Goal: Check status: Check status

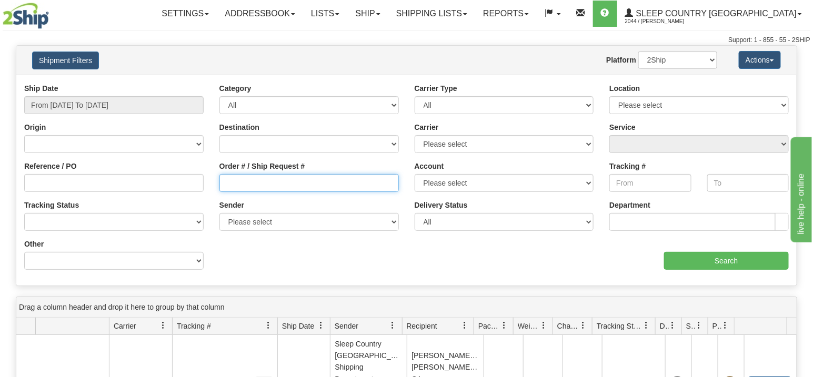
click at [291, 183] on input "Order # / Ship Request #" at bounding box center [310, 183] width 180 height 18
paste input "9000H964844"
type input "9000H964844"
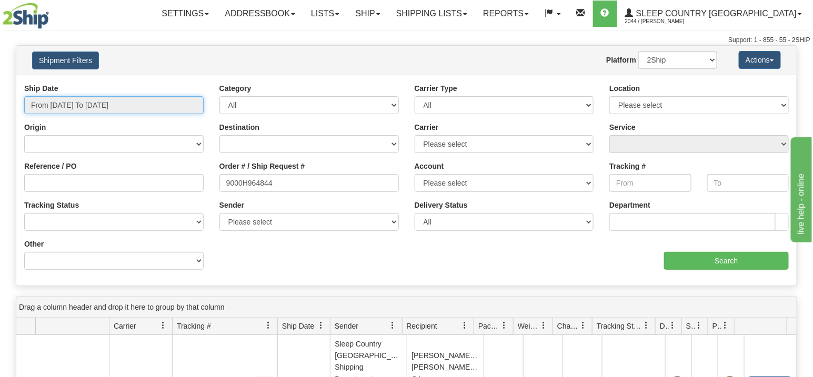
click at [101, 106] on input "From [DATE] To [DATE]" at bounding box center [114, 105] width 180 height 18
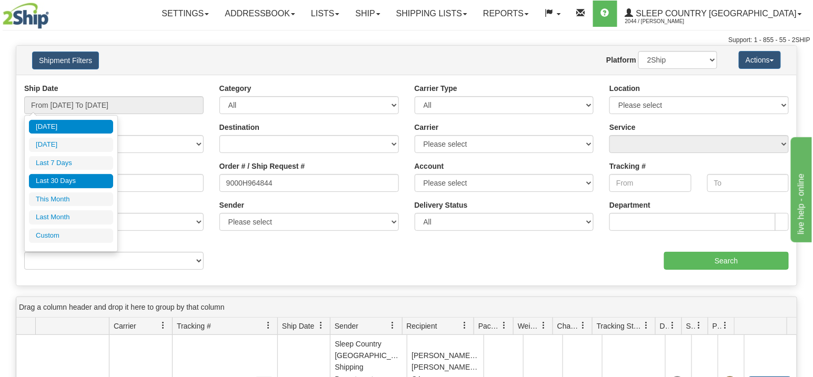
click at [59, 178] on li "Last 30 Days" at bounding box center [71, 181] width 84 height 14
type input "From 07/14/2025 To 08/12/2025"
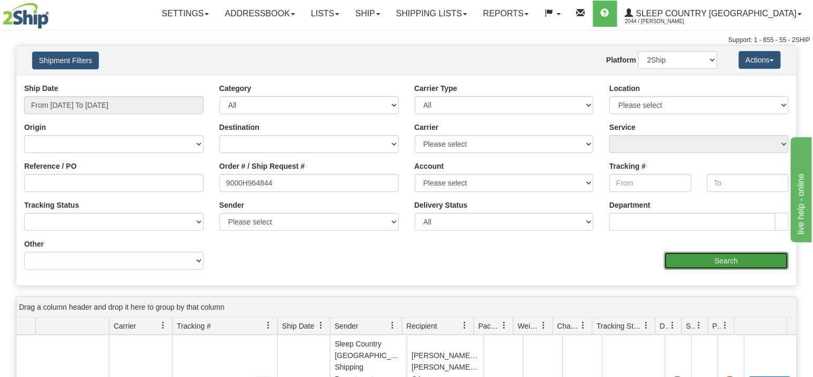
click at [712, 261] on input "Search" at bounding box center [726, 261] width 125 height 18
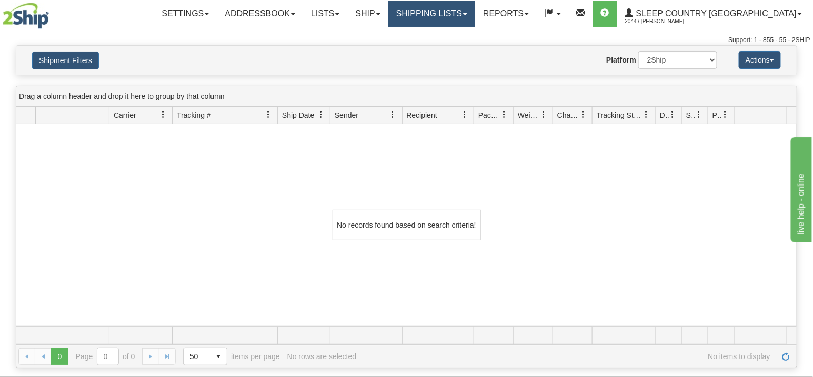
click at [475, 15] on link "Shipping lists" at bounding box center [432, 14] width 87 height 26
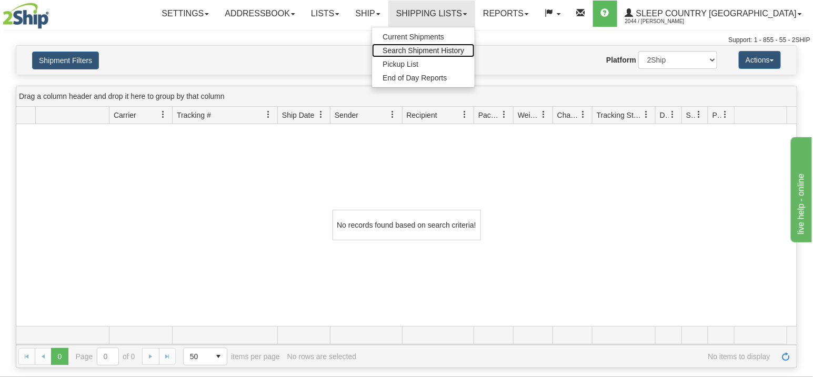
click at [464, 53] on span "Search Shipment History" at bounding box center [424, 50] width 82 height 8
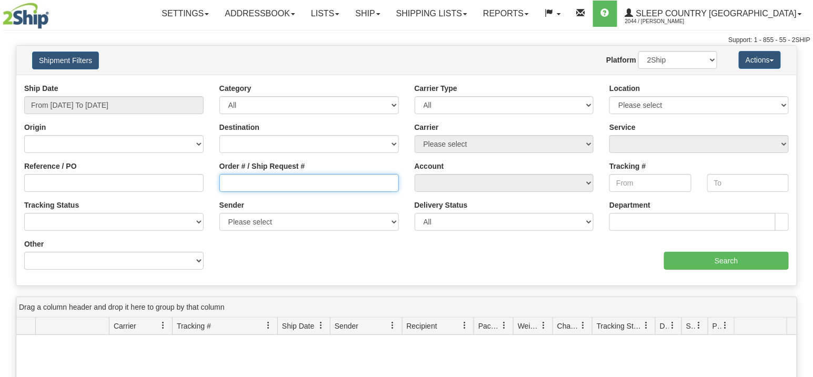
click at [269, 185] on input "Order # / Ship Request #" at bounding box center [310, 183] width 180 height 18
paste input "9000H964844"
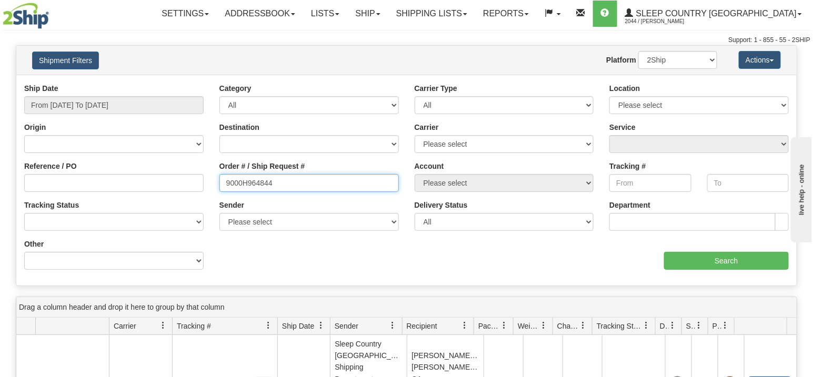
type input "9000H964844"
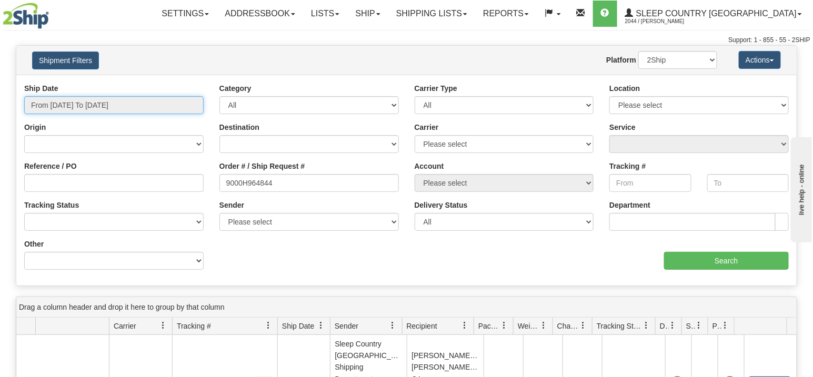
click at [74, 105] on input "From [DATE] To [DATE]" at bounding box center [114, 105] width 180 height 18
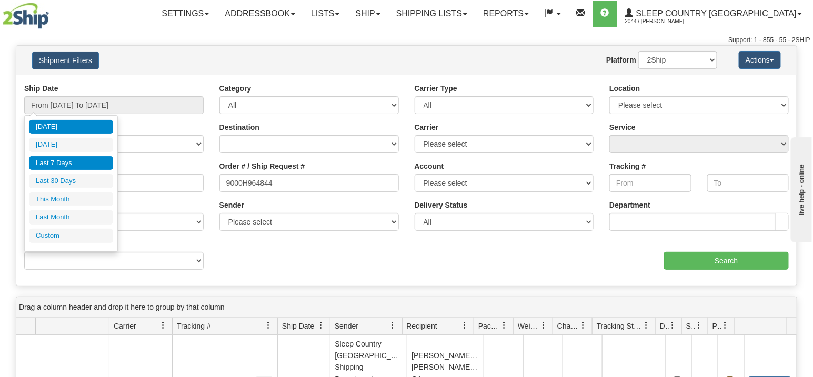
click at [66, 162] on li "Last 7 Days" at bounding box center [71, 163] width 84 height 14
type input "From [DATE] To [DATE]"
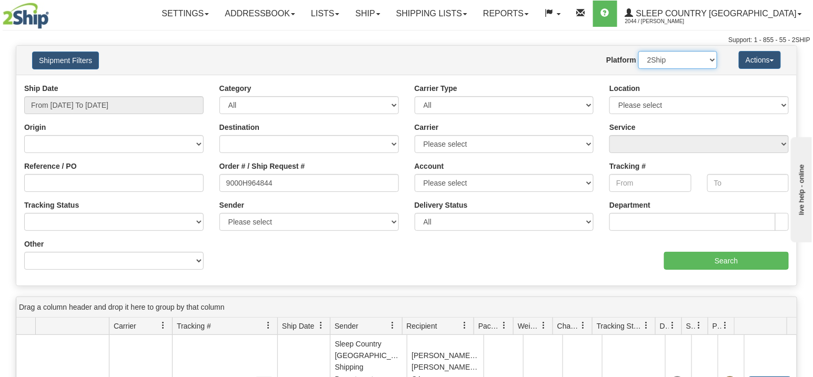
click at [712, 61] on select "2Ship Imported" at bounding box center [678, 60] width 79 height 18
select select "1"
click at [639, 51] on select "2Ship Imported" at bounding box center [678, 60] width 79 height 18
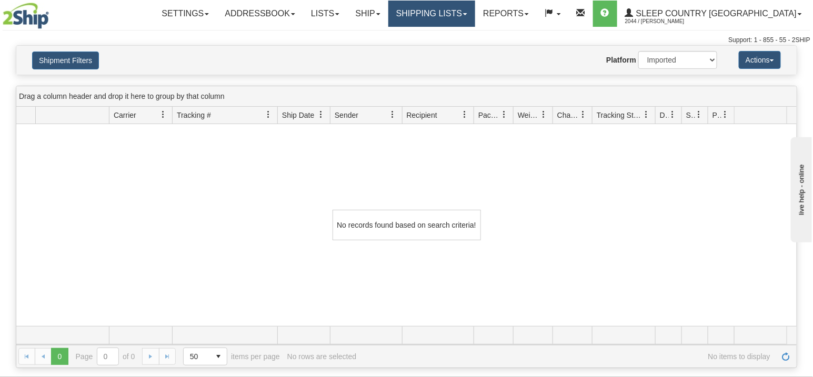
click at [475, 16] on link "Shipping lists" at bounding box center [432, 14] width 87 height 26
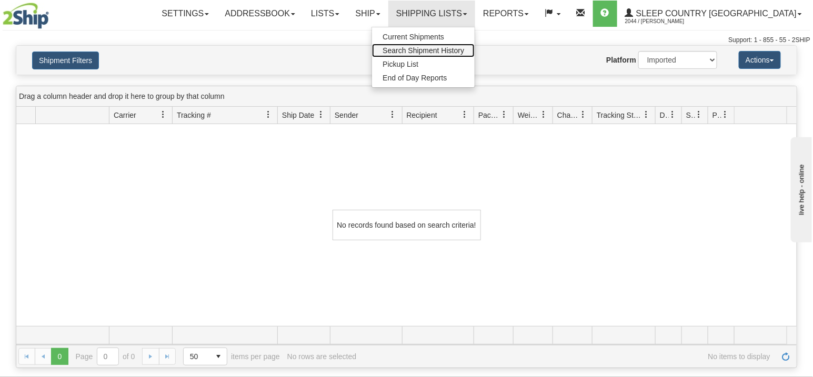
click at [464, 51] on span "Search Shipment History" at bounding box center [424, 50] width 82 height 8
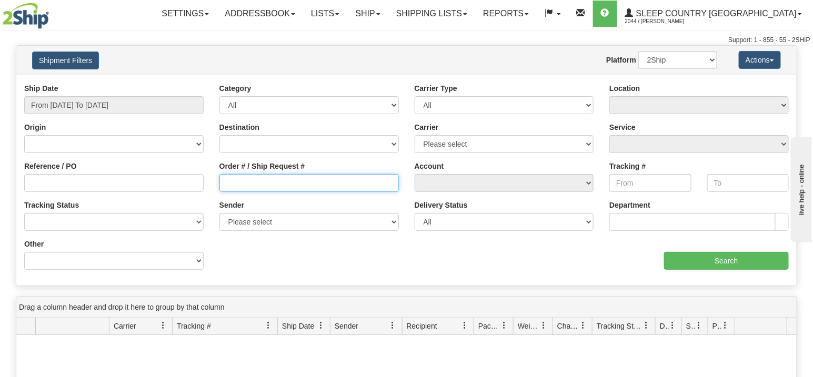
click at [271, 180] on input "Order # / Ship Request #" at bounding box center [310, 183] width 180 height 18
paste input "9000H964844"
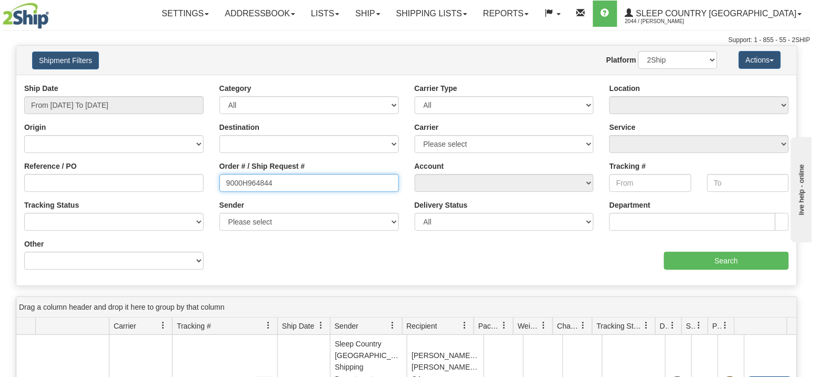
type input "9000H964844"
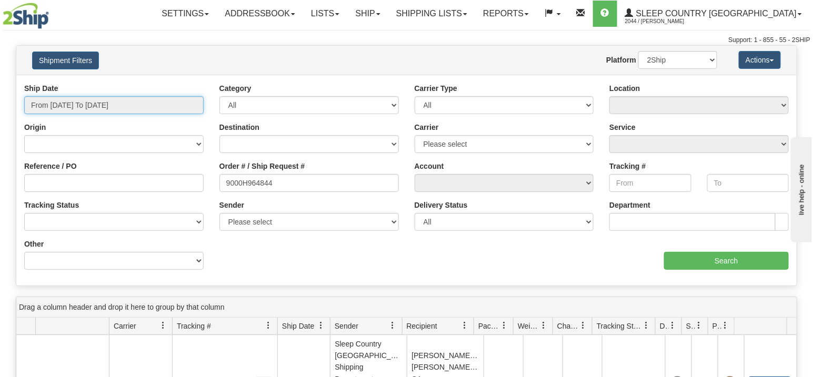
click at [116, 102] on input "From [DATE] To [DATE]" at bounding box center [114, 105] width 180 height 18
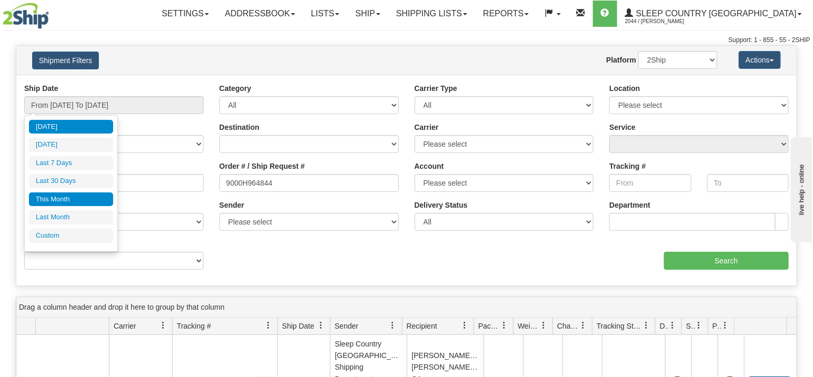
click at [79, 197] on li "This Month" at bounding box center [71, 200] width 84 height 14
type input "From 08/01/2025 To 08/31/2025"
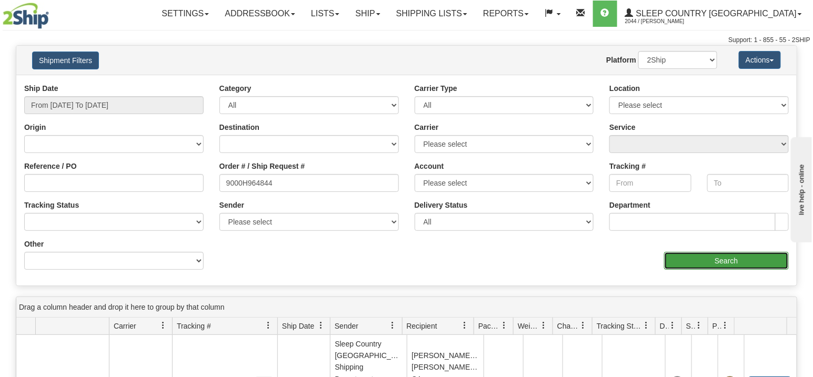
click at [748, 255] on input "Search" at bounding box center [726, 261] width 125 height 18
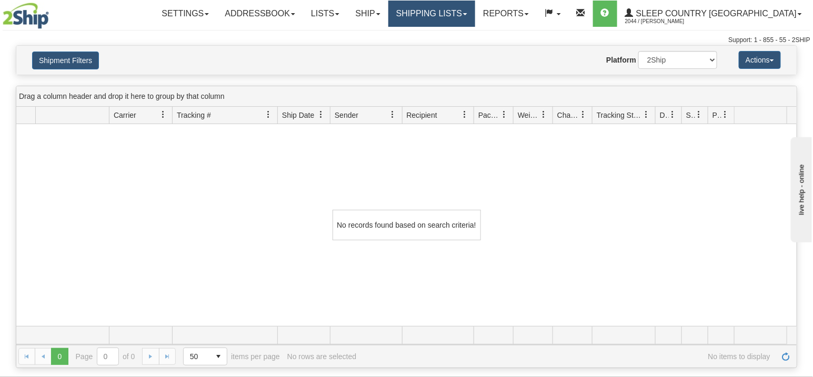
click at [475, 19] on link "Shipping lists" at bounding box center [432, 14] width 87 height 26
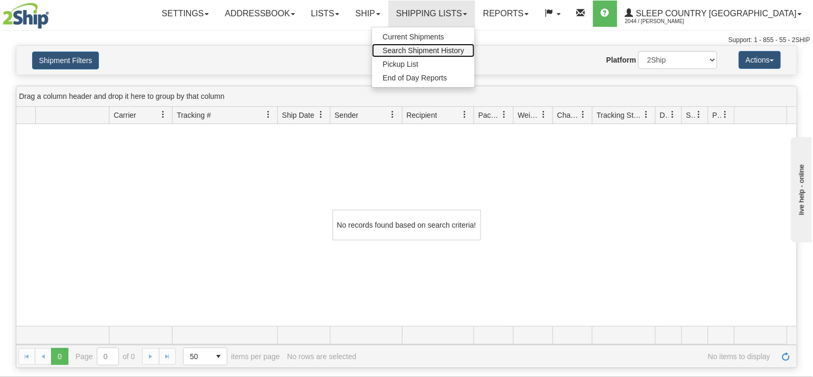
click at [464, 48] on span "Search Shipment History" at bounding box center [424, 50] width 82 height 8
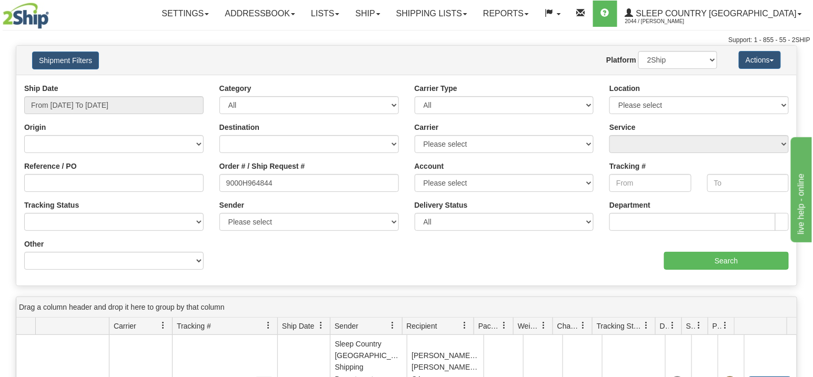
type input "9000H964844"
click at [69, 103] on input "From [DATE] To [DATE]" at bounding box center [114, 105] width 180 height 18
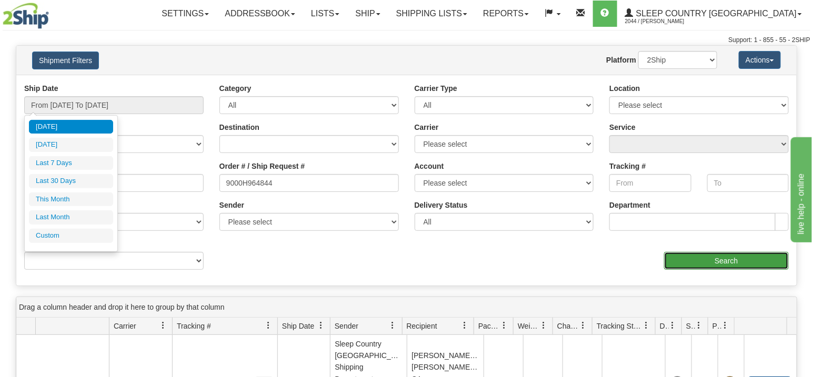
click at [706, 262] on input "Search" at bounding box center [726, 261] width 125 height 18
